Goal: Navigation & Orientation: Find specific page/section

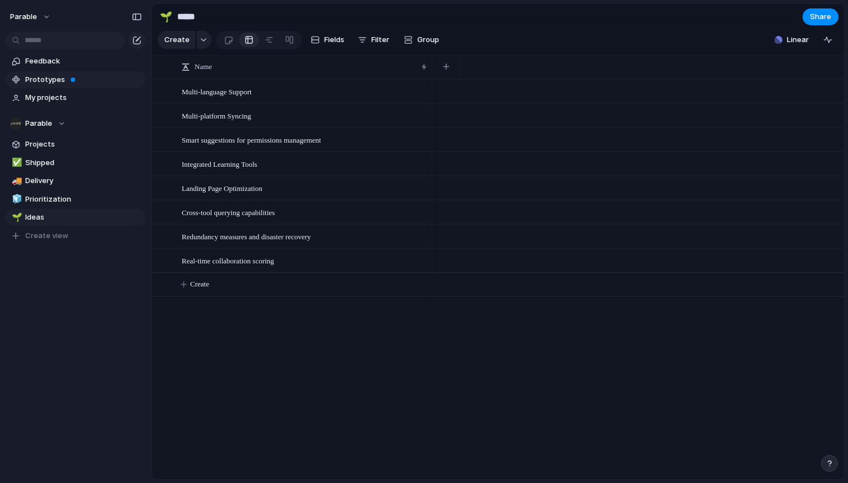
click at [60, 86] on link "Prototypes" at bounding box center [76, 79] width 140 height 17
click at [40, 100] on span "My projects" at bounding box center [83, 97] width 117 height 11
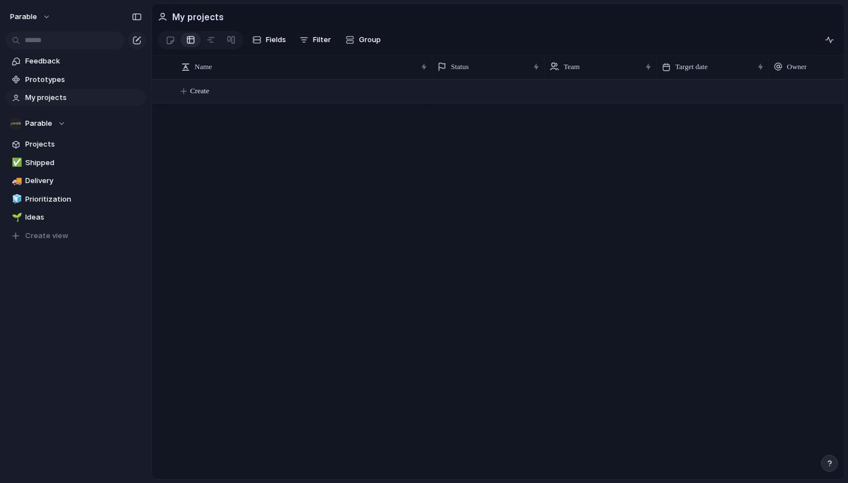
click at [208, 94] on span "Create" at bounding box center [199, 90] width 19 height 11
click at [164, 42] on body "Parable Feedback Prototypes My projects Parable Projects ✅ Shipped 🚚 Delivery 🧊…" at bounding box center [424, 241] width 848 height 483
click at [88, 217] on span "Ideas" at bounding box center [83, 217] width 117 height 11
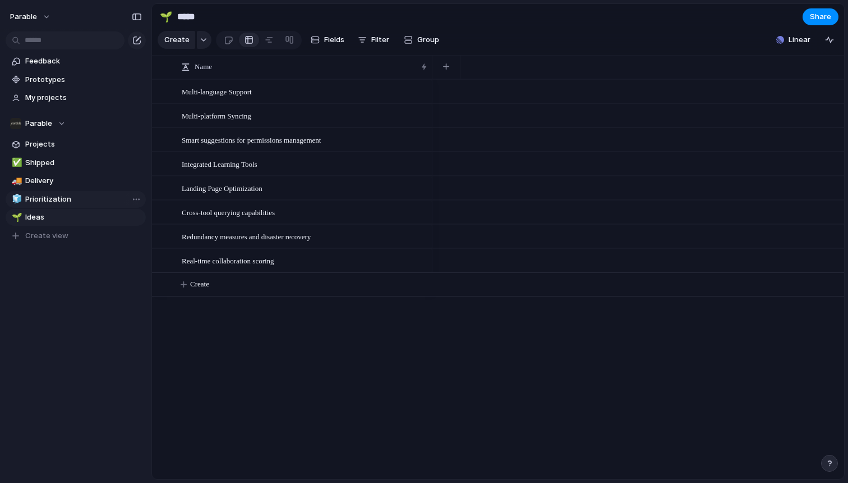
click at [86, 201] on span "Prioritization" at bounding box center [83, 199] width 117 height 11
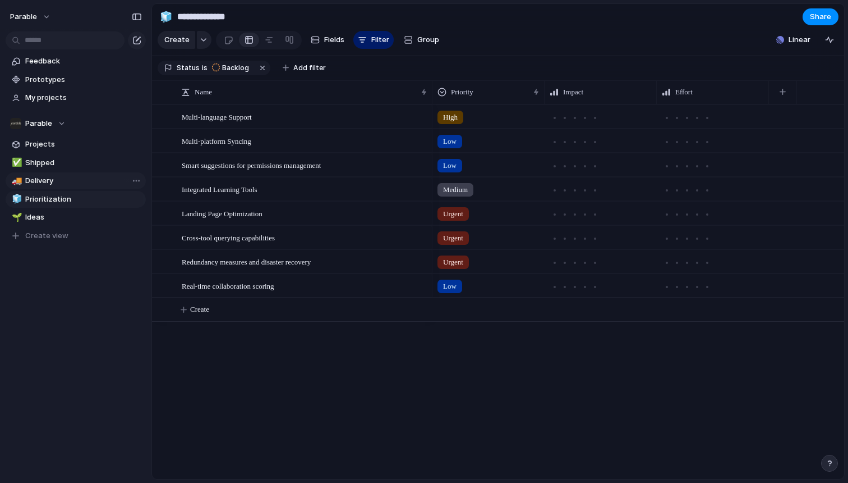
click at [81, 180] on span "Delivery" at bounding box center [83, 180] width 117 height 11
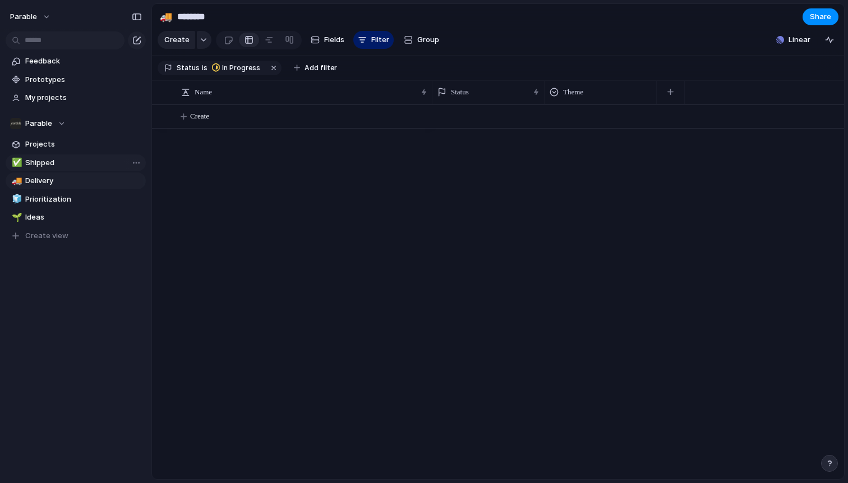
click at [69, 162] on span "Shipped" at bounding box center [83, 162] width 117 height 11
type input "*******"
click at [69, 143] on span "Projects" at bounding box center [83, 144] width 117 height 11
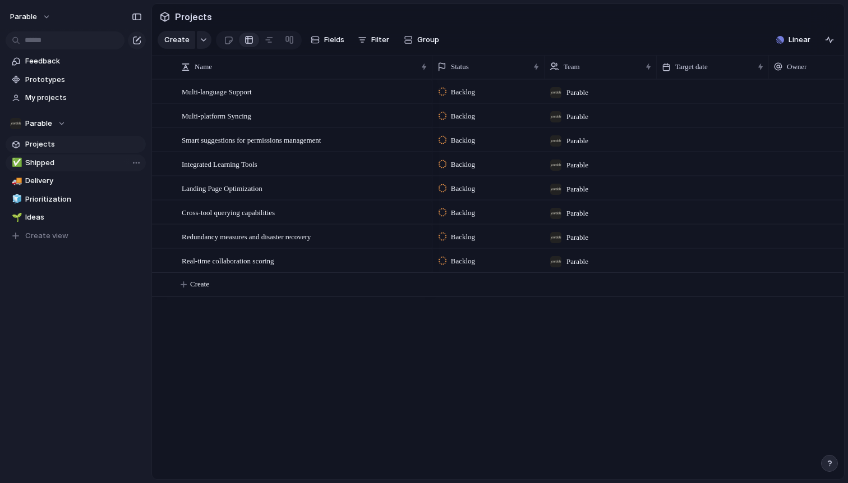
click at [91, 160] on span "Shipped" at bounding box center [83, 162] width 117 height 11
